Goal: Find specific page/section: Find specific page/section

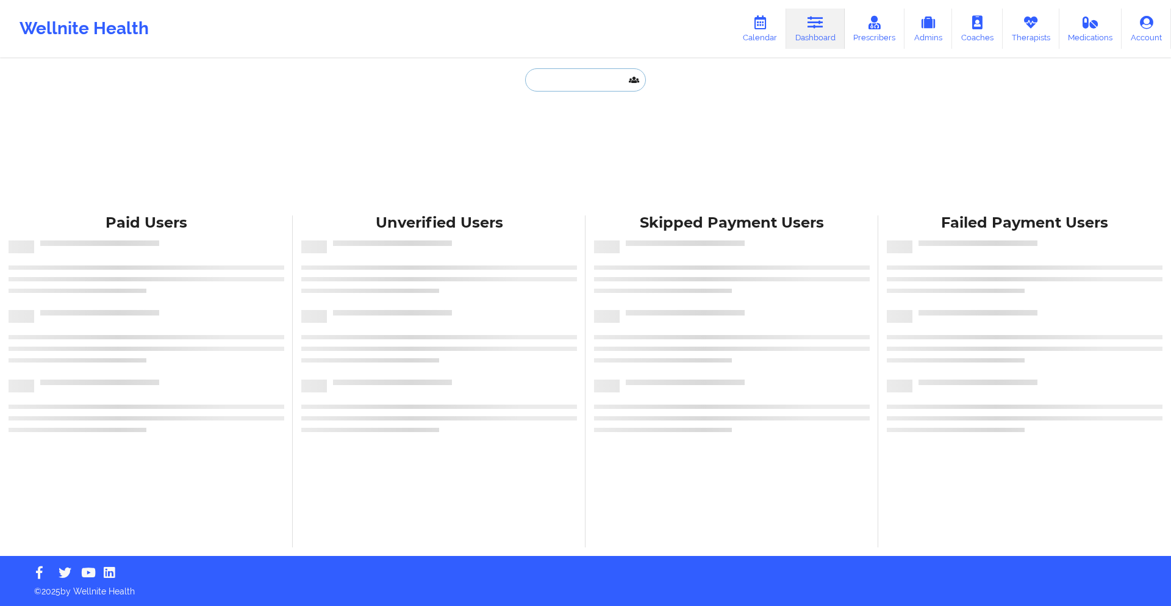
click at [595, 84] on input "text" at bounding box center [585, 79] width 121 height 23
paste input "[PERSON_NAME]"
type input "[PERSON_NAME]"
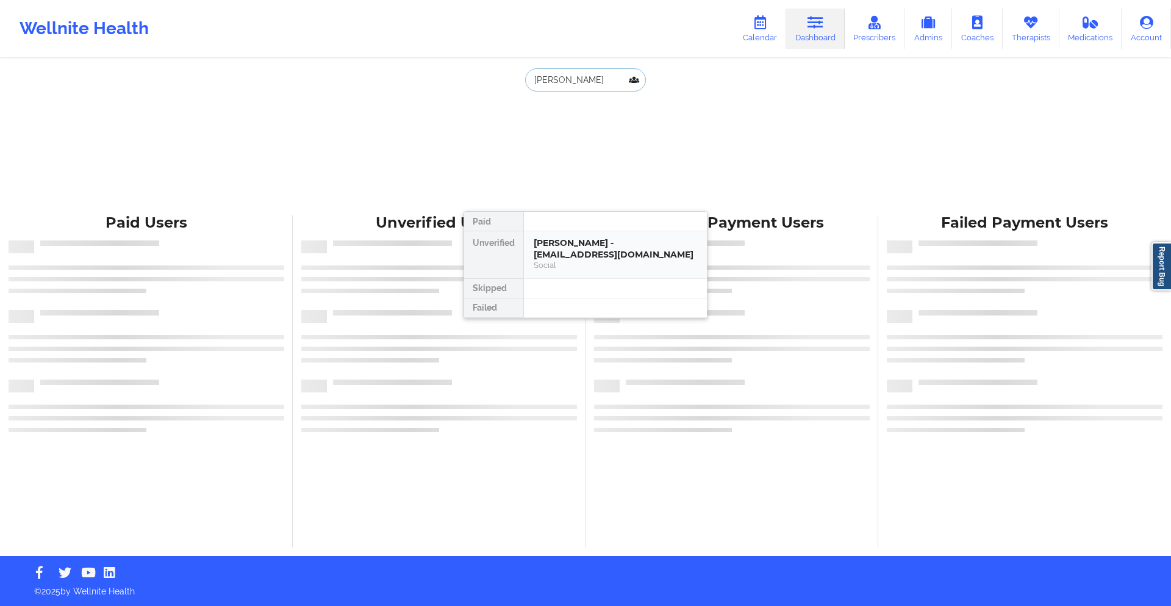
click at [587, 263] on div "Social" at bounding box center [615, 265] width 163 height 10
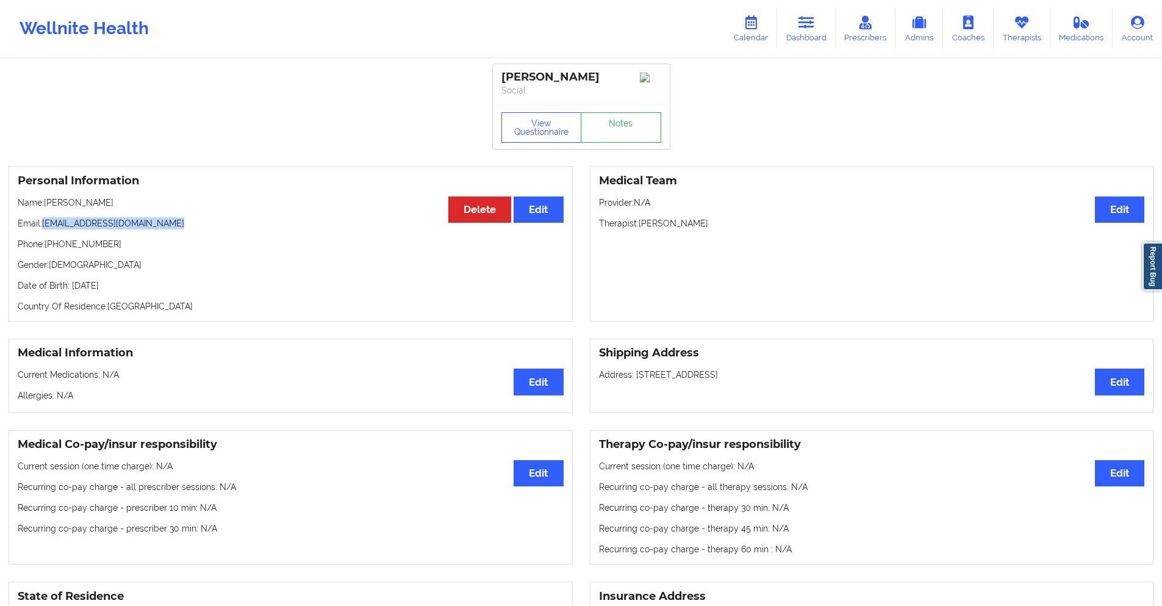
drag, startPoint x: 169, startPoint y: 229, endPoint x: 45, endPoint y: 232, distance: 123.9
click at [45, 229] on p "Email: [EMAIL_ADDRESS][DOMAIN_NAME]" at bounding box center [291, 223] width 546 height 12
copy p "[EMAIL_ADDRESS][DOMAIN_NAME]"
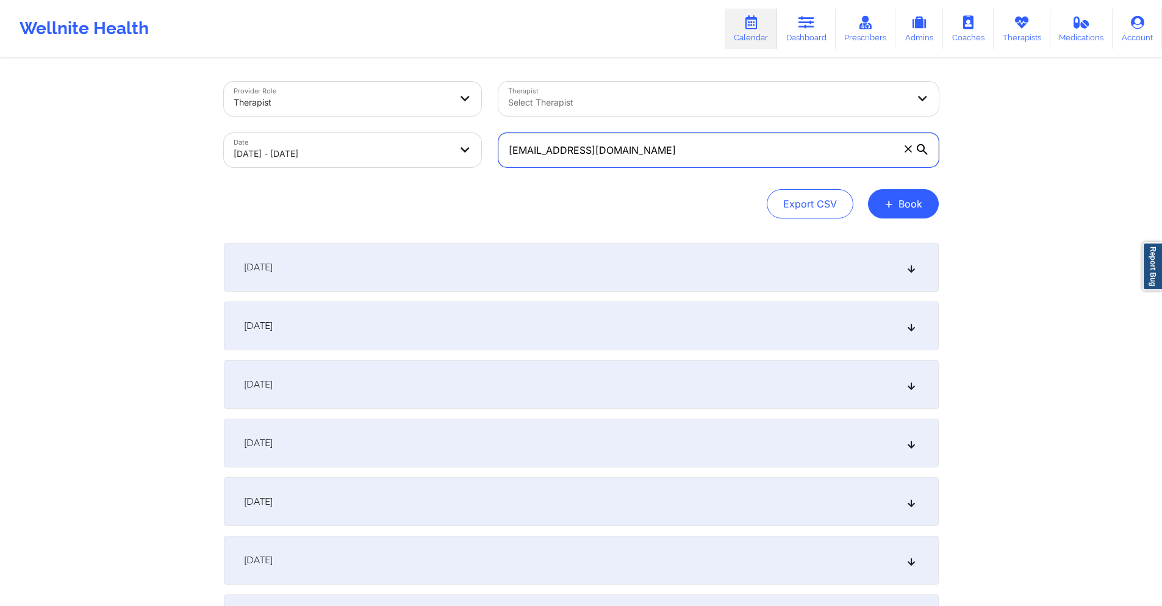
click at [617, 146] on input "terry_chun2002@yahoo.com" at bounding box center [718, 150] width 440 height 34
paste input "heather.taylor0316@gmail"
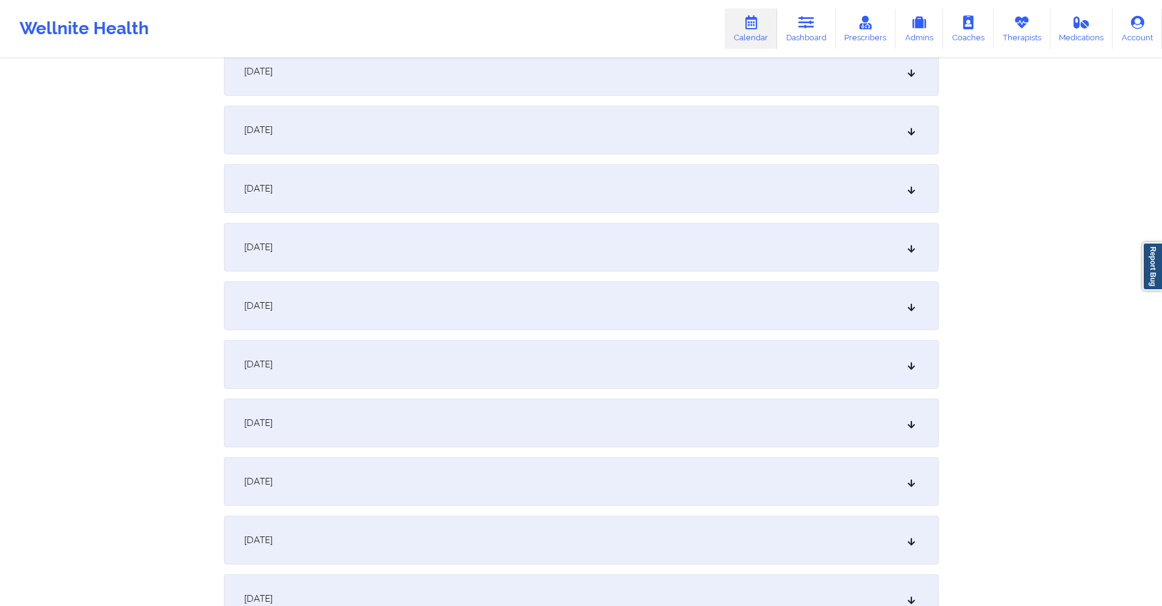
scroll to position [1891, 0]
type input "[EMAIL_ADDRESS][DOMAIN_NAME]"
click at [510, 193] on div "October 2, 2025" at bounding box center [581, 191] width 715 height 49
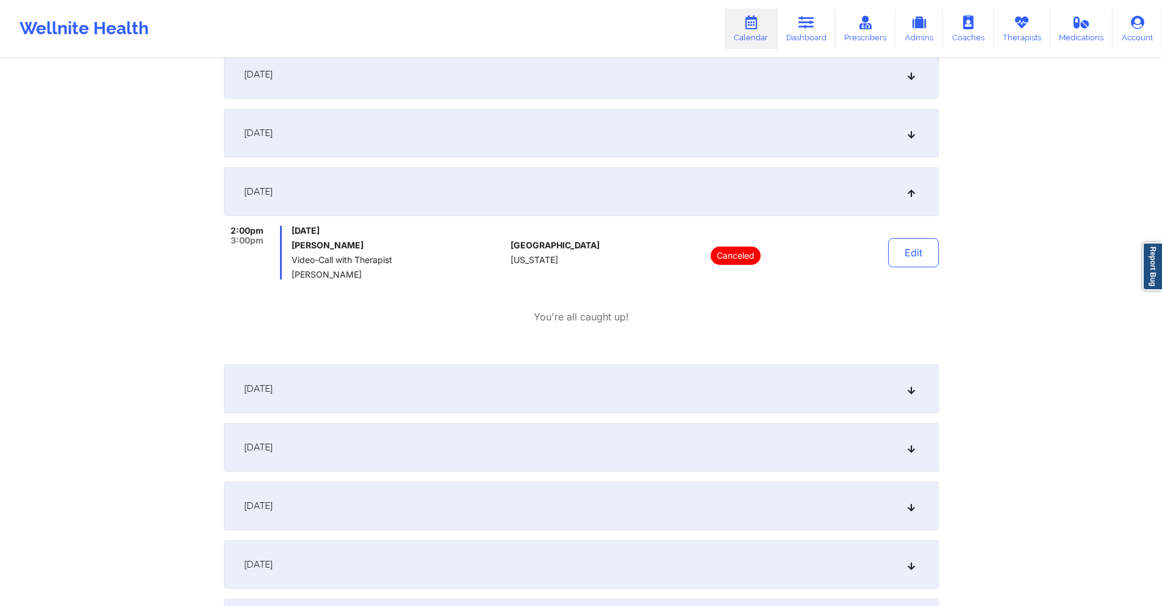
click at [507, 131] on div "October 1, 2025" at bounding box center [581, 133] width 715 height 49
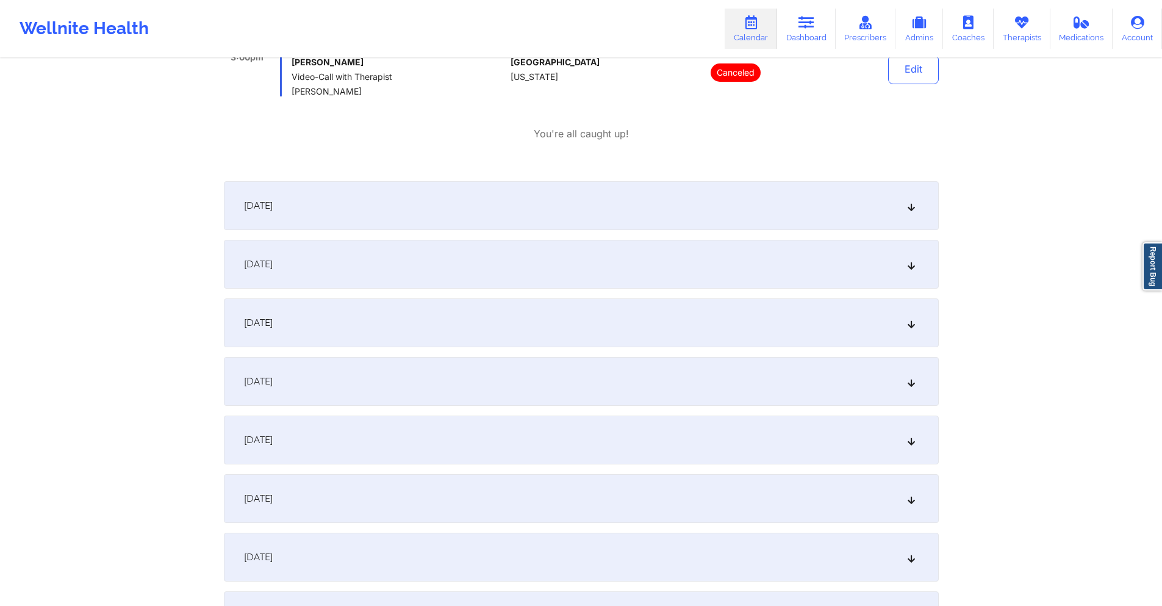
scroll to position [2195, 0]
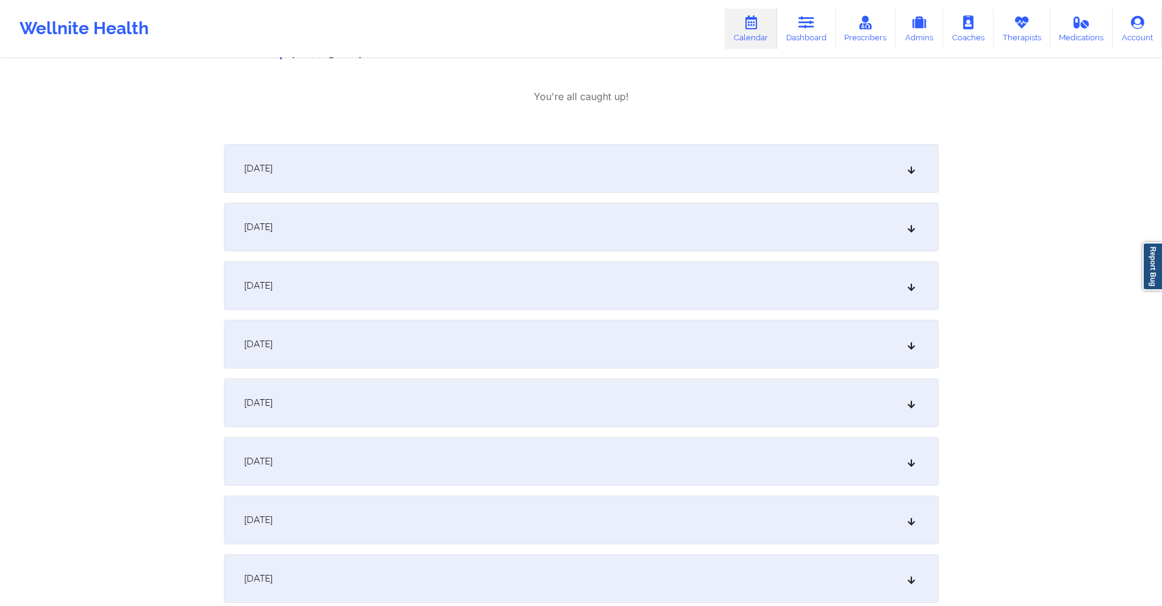
click at [544, 170] on div "October 3, 2025" at bounding box center [581, 168] width 715 height 49
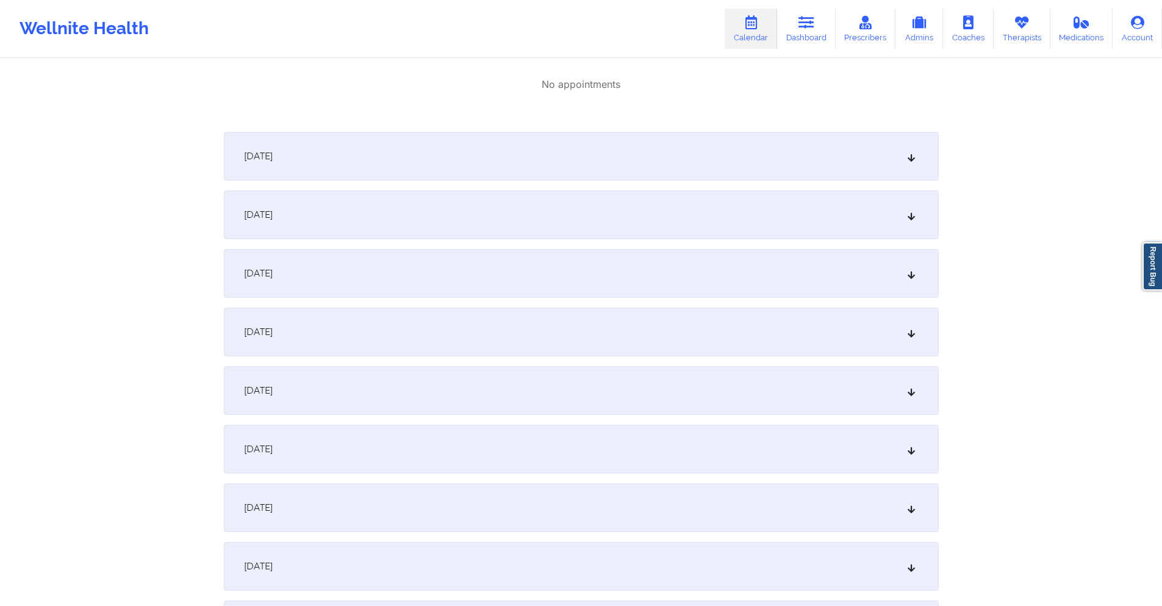
scroll to position [2378, 0]
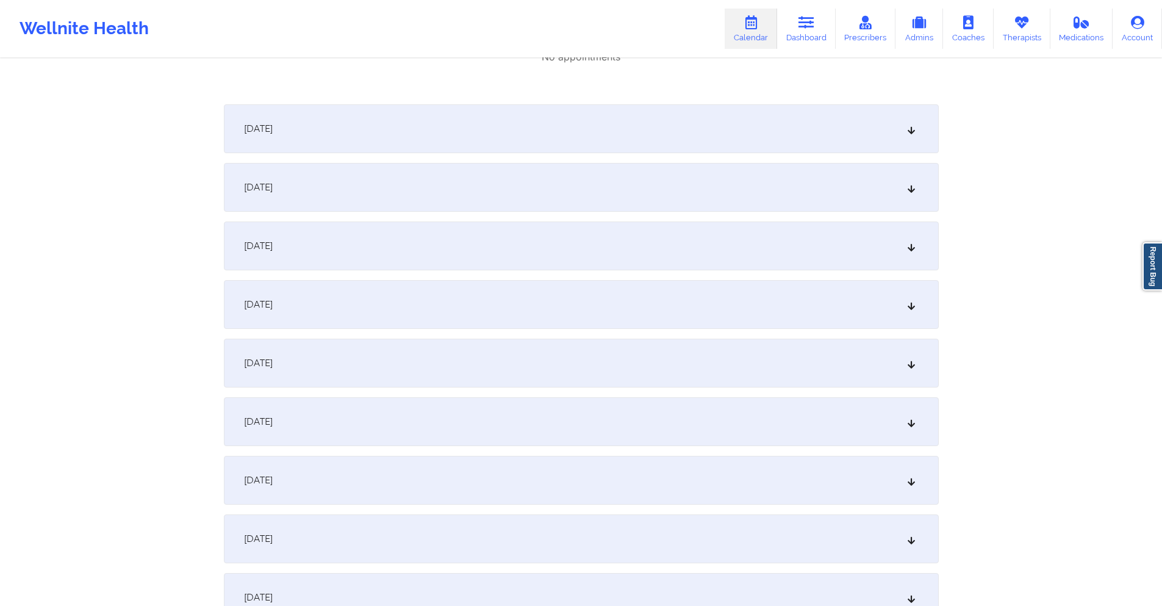
click at [505, 415] on div "October 9, 2025" at bounding box center [581, 421] width 715 height 49
